Goal: Information Seeking & Learning: Find specific fact

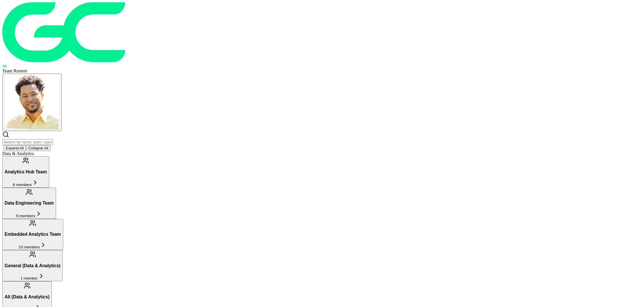
scroll to position [431, 0]
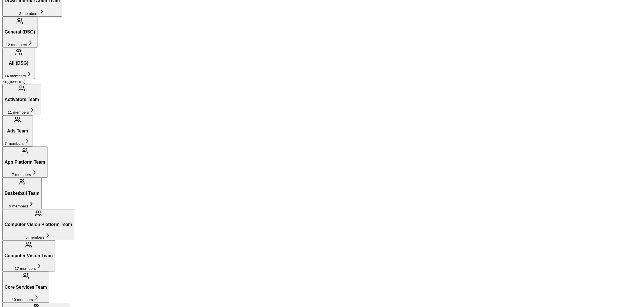
scroll to position [330, 0]
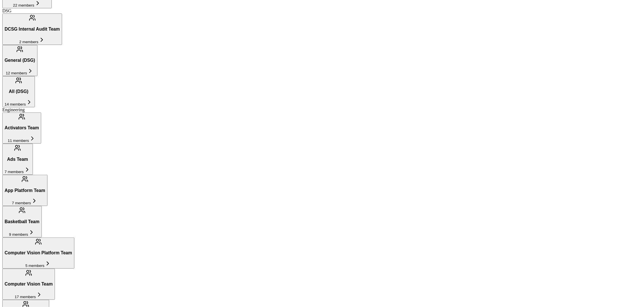
scroll to position [364, 0]
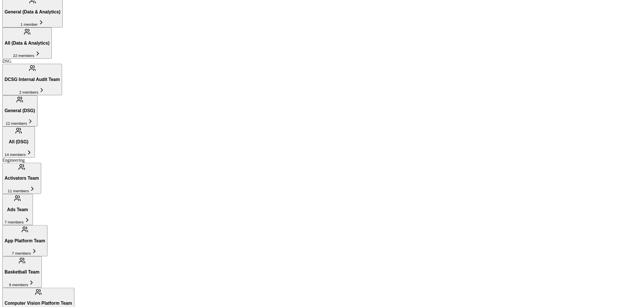
scroll to position [252, 0]
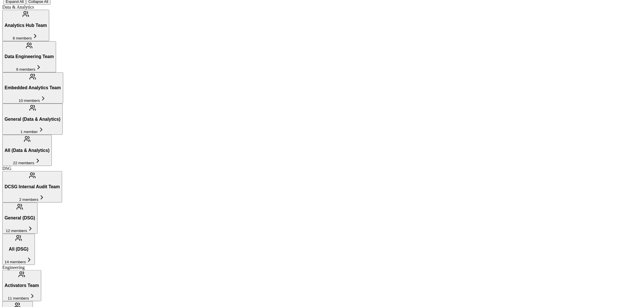
scroll to position [0, 0]
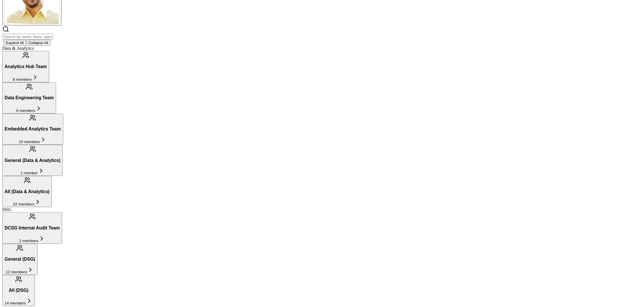
scroll to position [106, 0]
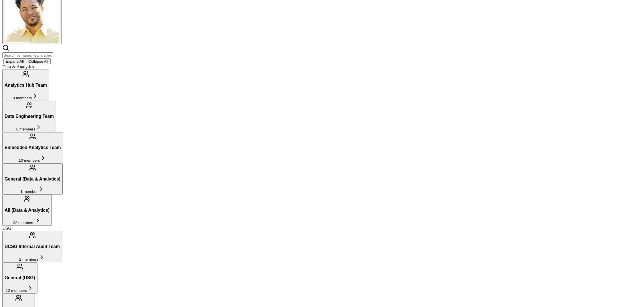
scroll to position [85, 0]
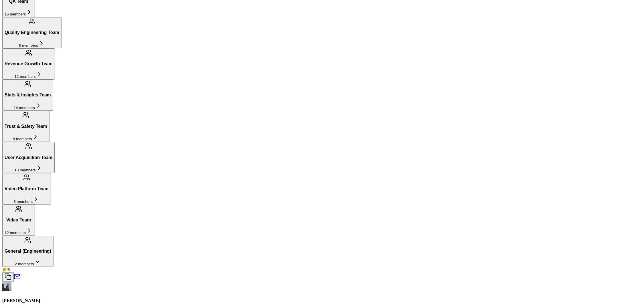
scroll to position [845, 0]
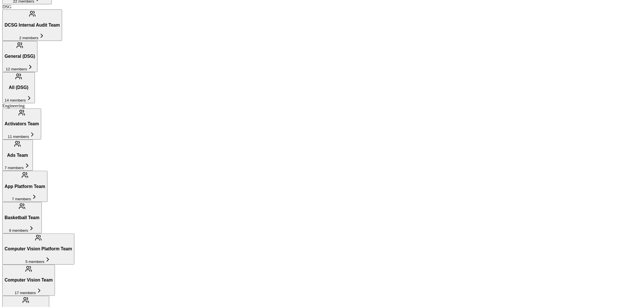
scroll to position [375, 0]
